Goal: Task Accomplishment & Management: Use online tool/utility

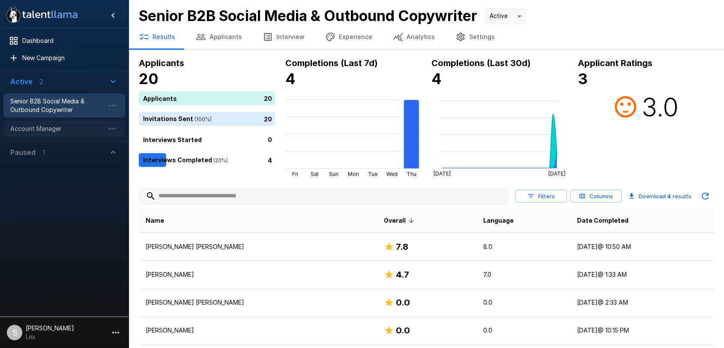
click at [51, 125] on span "Account Manager" at bounding box center [57, 128] width 94 height 9
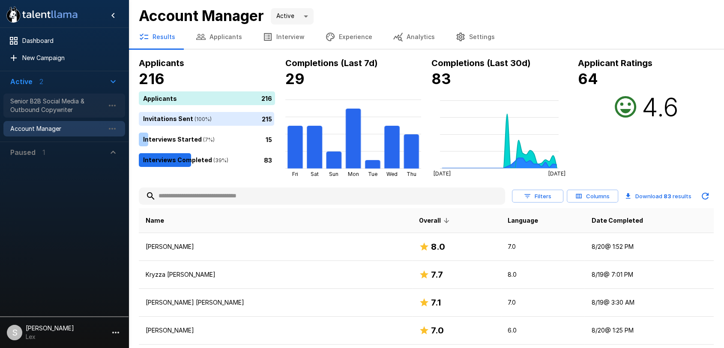
click at [55, 109] on span "Senior B2B Social Media & Outbound Copywriter" at bounding box center [57, 105] width 94 height 17
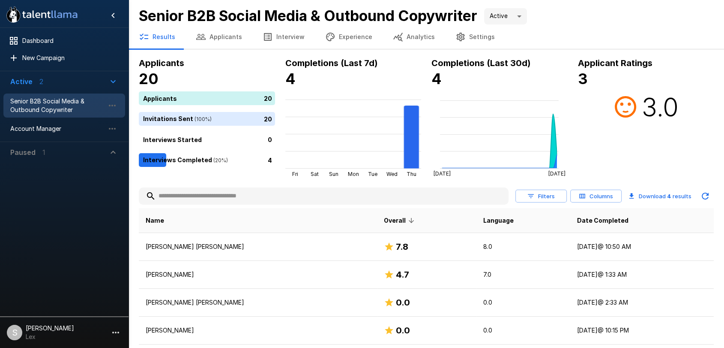
click at [222, 39] on button "Applicants" at bounding box center [219, 37] width 67 height 24
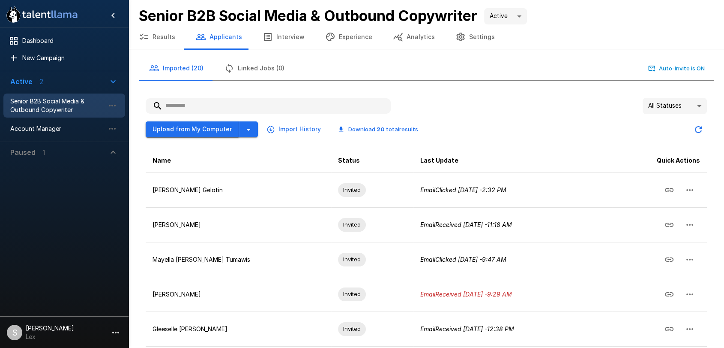
click at [199, 128] on button "Upload from My Computer" at bounding box center [192, 129] width 93 height 16
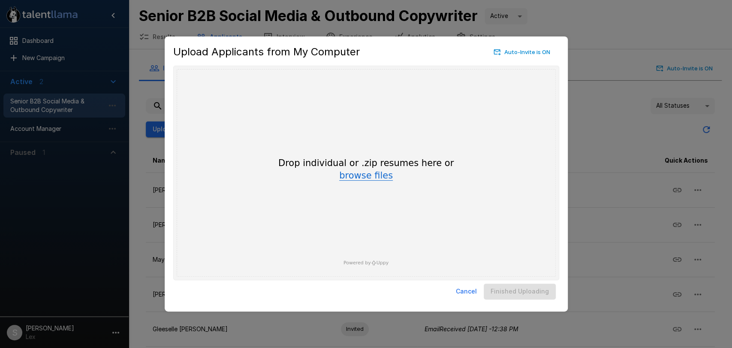
click at [358, 177] on button "browse files" at bounding box center [366, 175] width 54 height 9
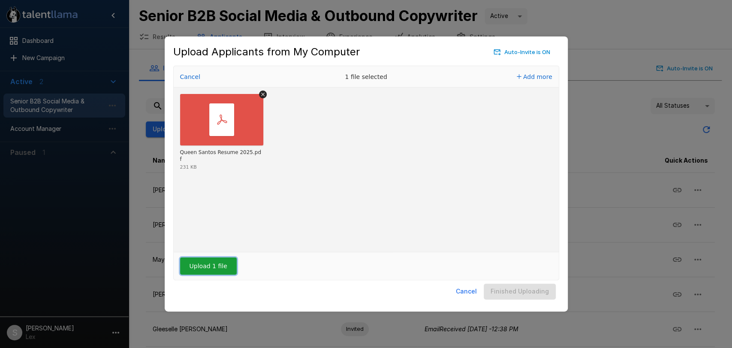
click at [201, 265] on button "Upload 1 file" at bounding box center [208, 265] width 57 height 17
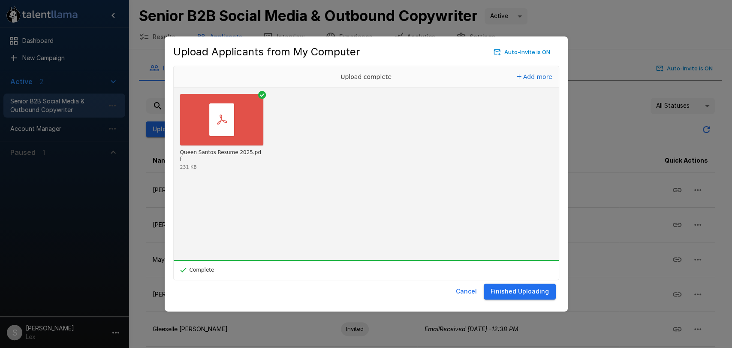
click at [514, 294] on button "Finished Uploading" at bounding box center [520, 291] width 72 height 16
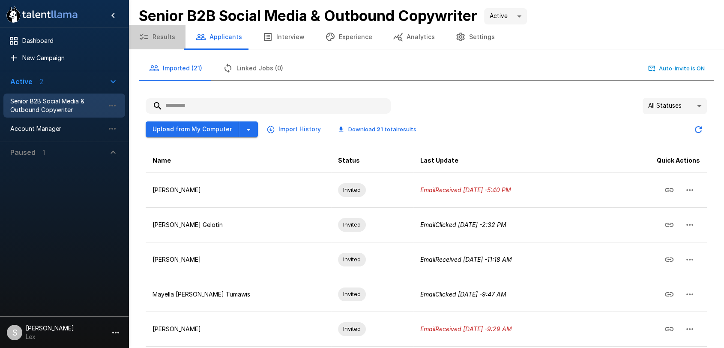
click at [160, 37] on button "Results" at bounding box center [157, 37] width 57 height 24
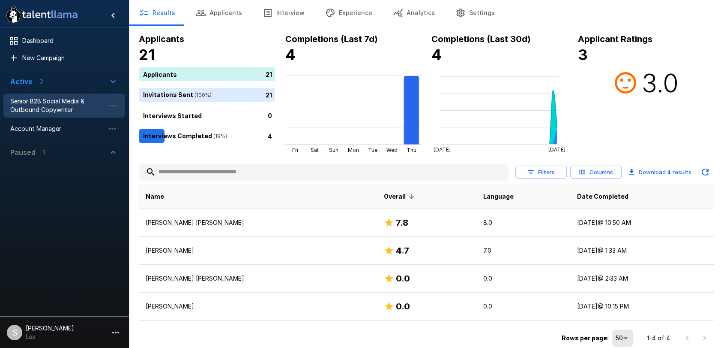
scroll to position [25, 0]
